Goal: Task Accomplishment & Management: Manage account settings

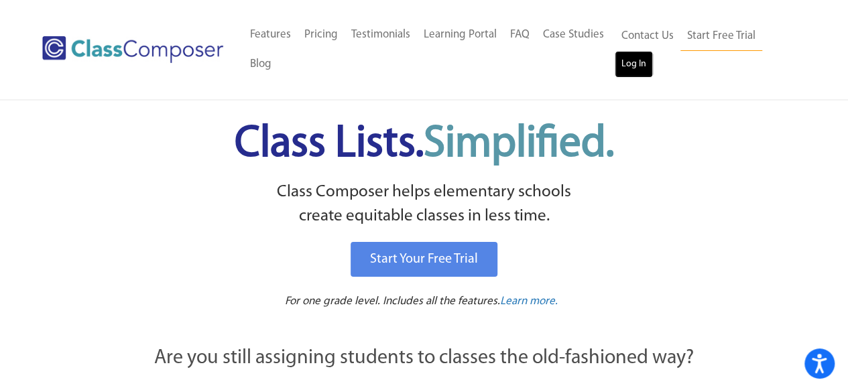
click at [635, 58] on link "Log In" at bounding box center [634, 64] width 38 height 27
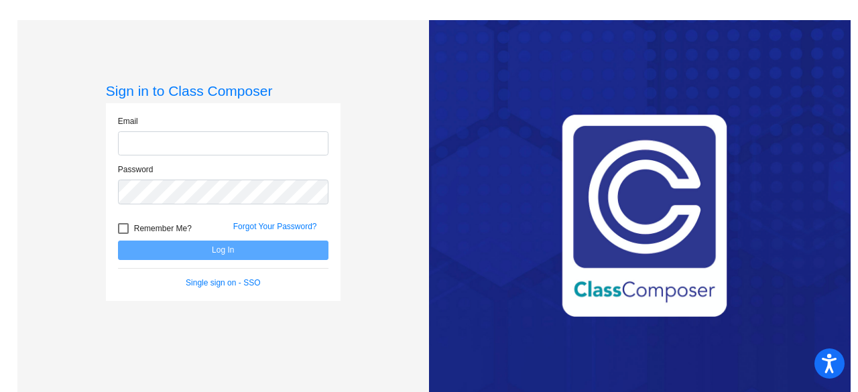
type input "[EMAIL_ADDRESS][DOMAIN_NAME]"
click at [189, 239] on div "Remember Me?" at bounding box center [165, 231] width 115 height 20
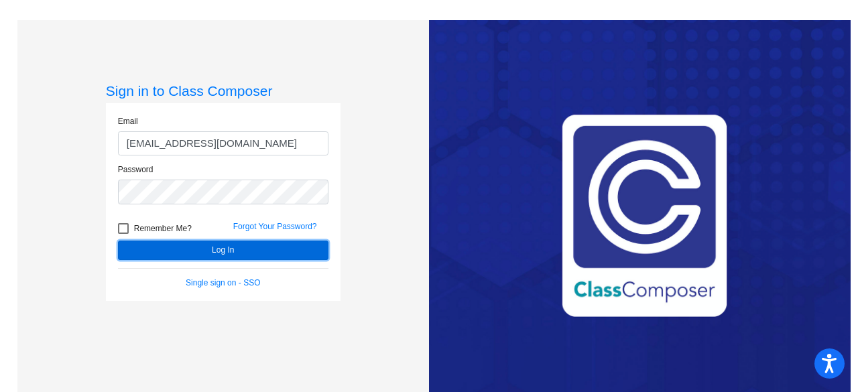
click at [229, 255] on button "Log In" at bounding box center [223, 250] width 211 height 19
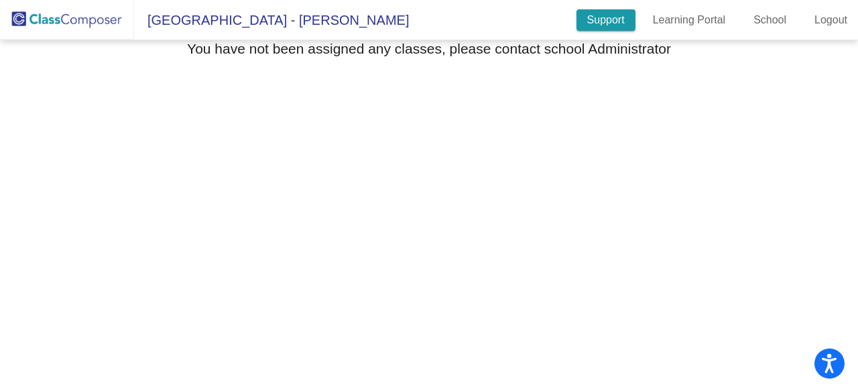
click at [596, 26] on link "Support" at bounding box center [606, 19] width 59 height 21
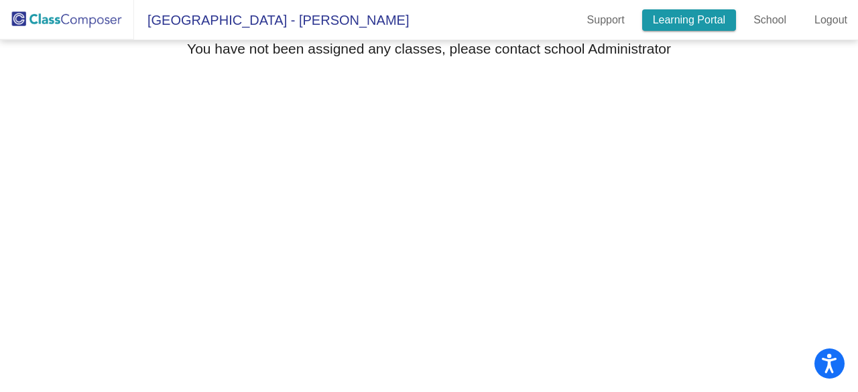
click at [701, 22] on link "Learning Portal" at bounding box center [689, 19] width 95 height 21
click at [295, 23] on span "Baldy View Elementary School - Jennifer" at bounding box center [271, 19] width 275 height 21
